Goal: Task Accomplishment & Management: Manage account settings

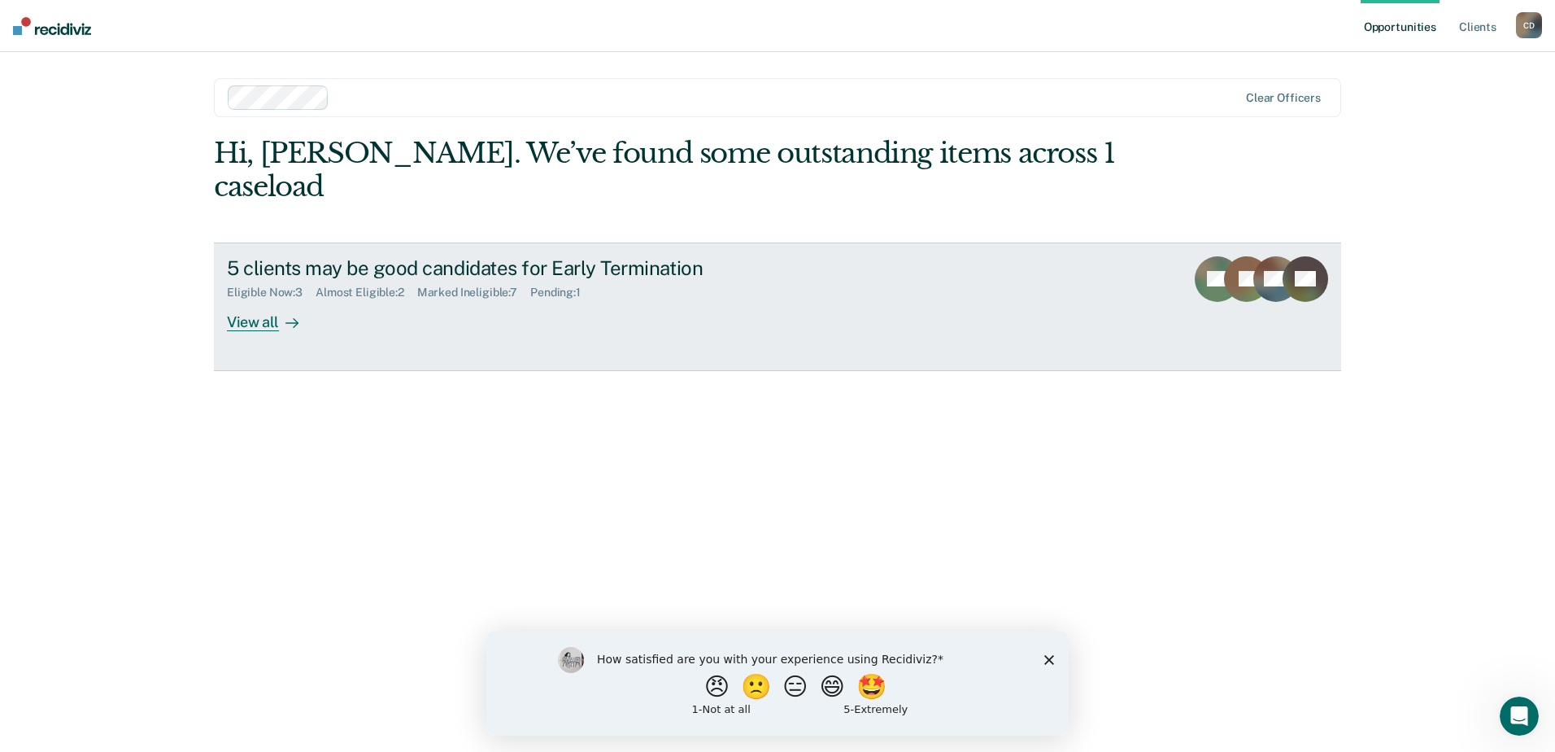
click at [264, 299] on div "View all" at bounding box center [272, 315] width 91 height 32
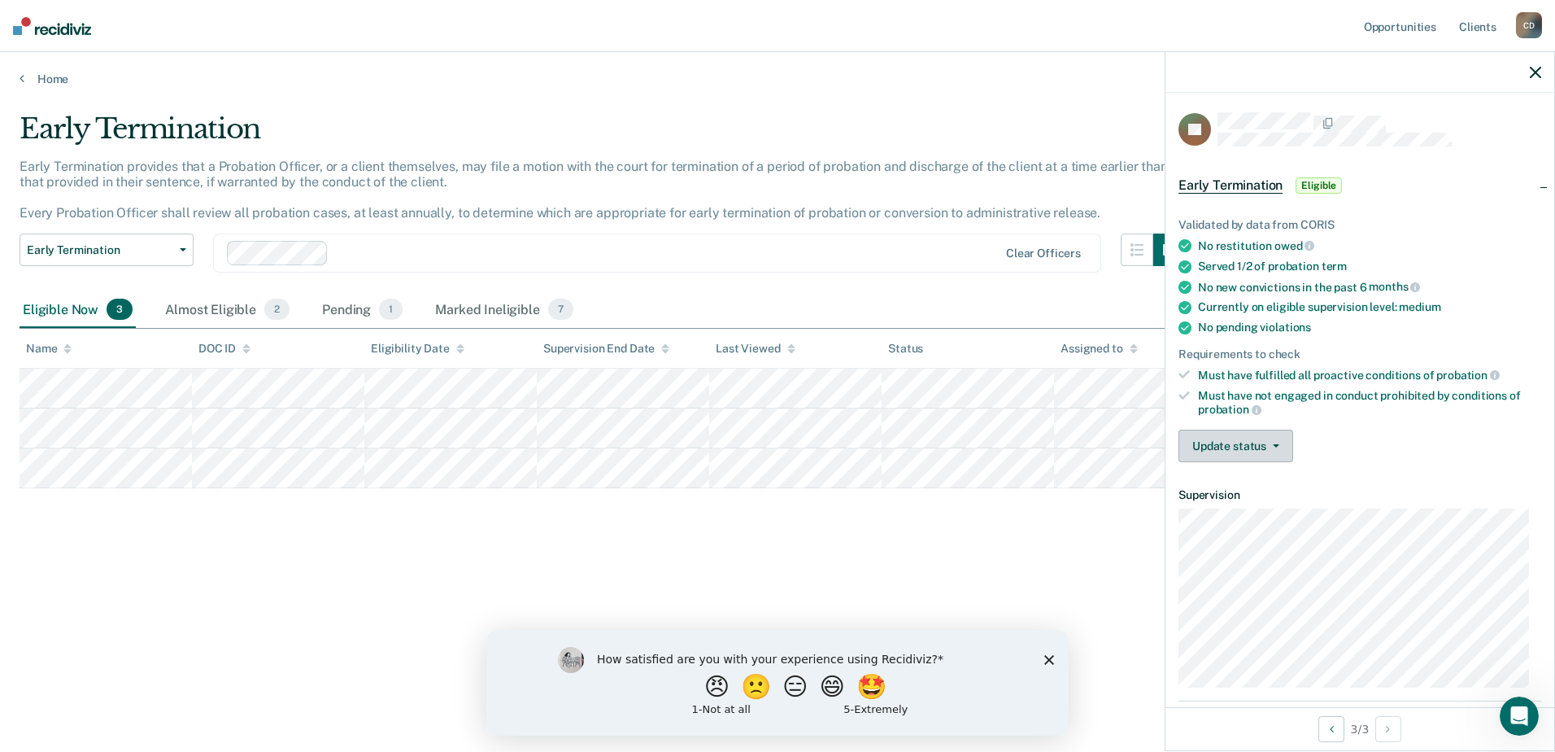
click at [1205, 440] on button "Update status" at bounding box center [1235, 445] width 115 height 33
click at [1224, 508] on button "Mark Ineligible" at bounding box center [1256, 511] width 157 height 26
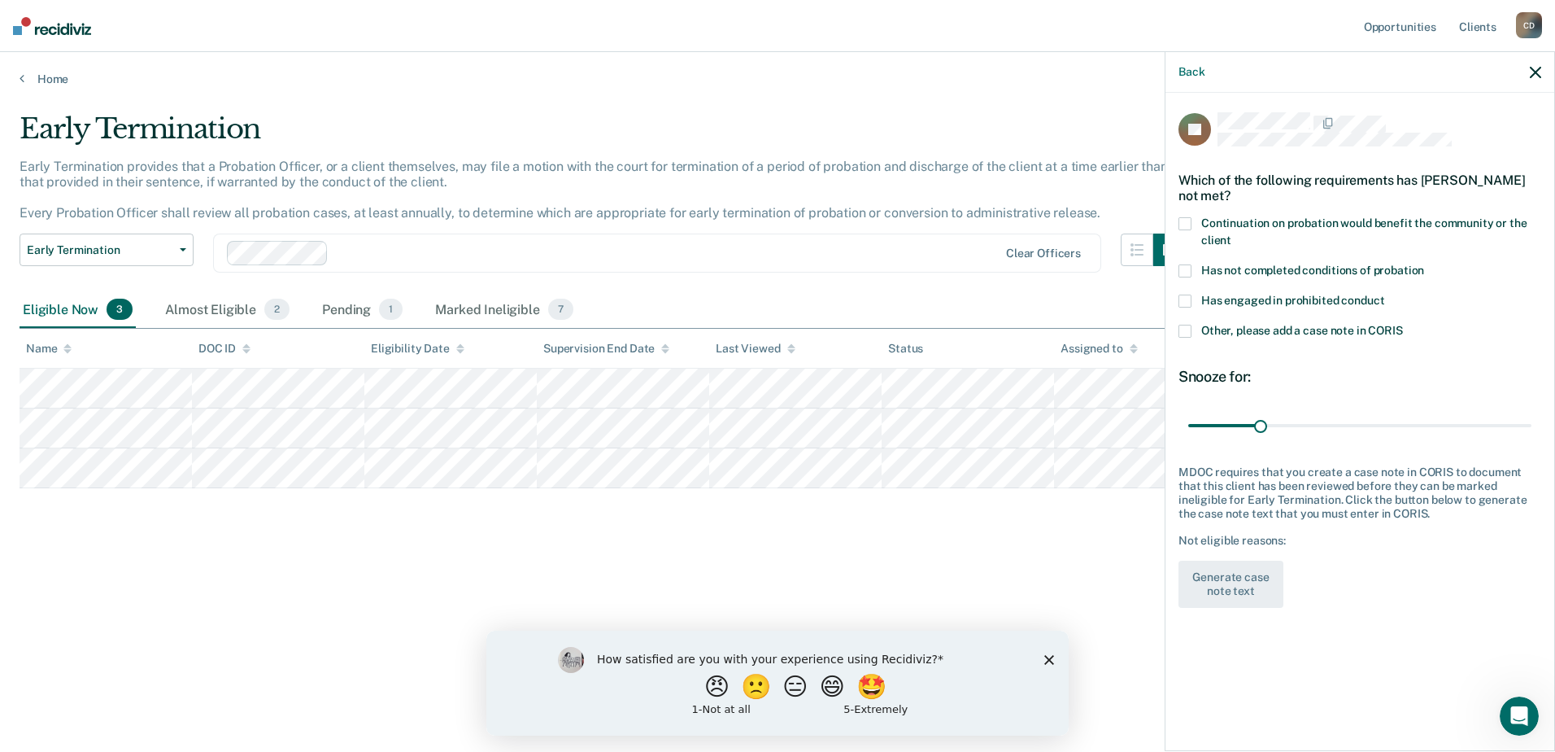
click at [1189, 271] on span at bounding box center [1184, 270] width 13 height 13
click at [1424, 264] on input "Has not completed conditions of probation" at bounding box center [1424, 264] width 0 height 0
click at [1228, 578] on button "Generate case note text" at bounding box center [1230, 583] width 105 height 47
